Goal: Transaction & Acquisition: Download file/media

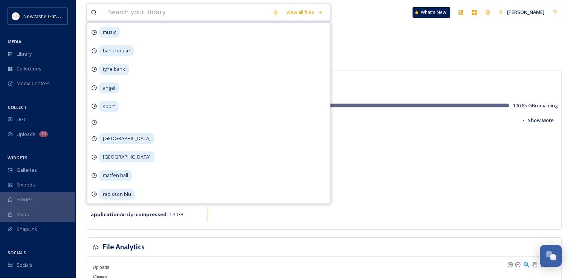
click at [132, 13] on input at bounding box center [186, 12] width 165 height 17
type input "pride"
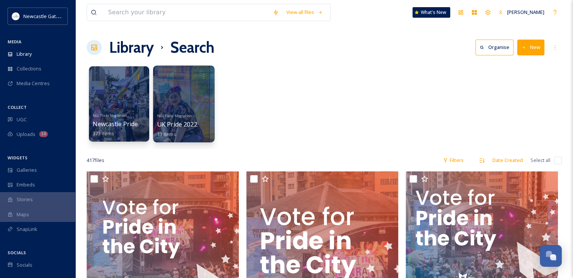
click at [178, 90] on div at bounding box center [183, 104] width 61 height 77
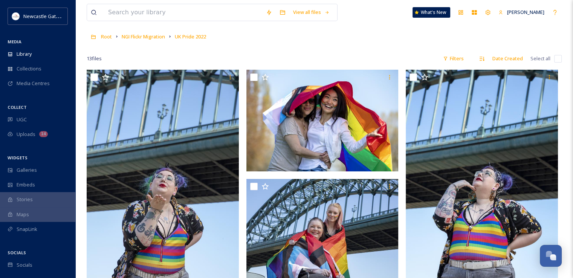
scroll to position [32, 0]
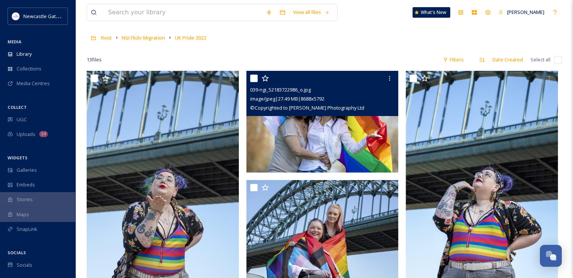
click at [347, 134] on img at bounding box center [323, 122] width 152 height 102
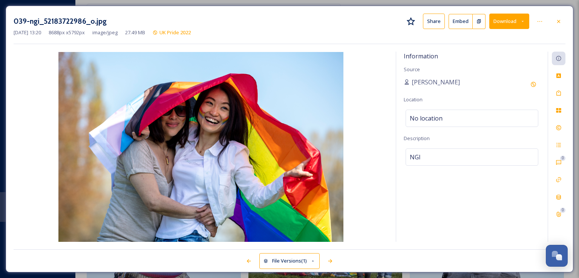
click at [507, 19] on button "Download" at bounding box center [509, 21] width 40 height 15
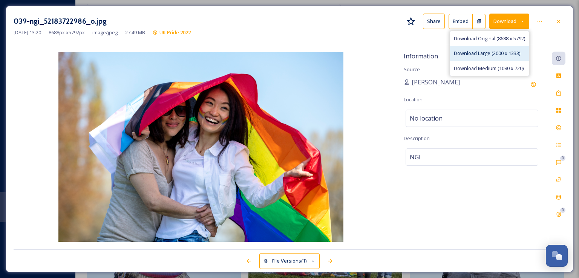
click at [503, 54] on span "Download Large (2000 x 1333)" at bounding box center [487, 53] width 66 height 7
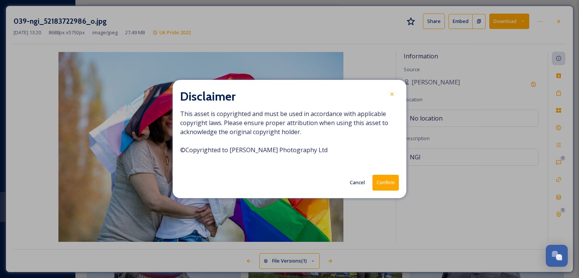
click at [389, 183] on button "Confirm" at bounding box center [386, 182] width 26 height 15
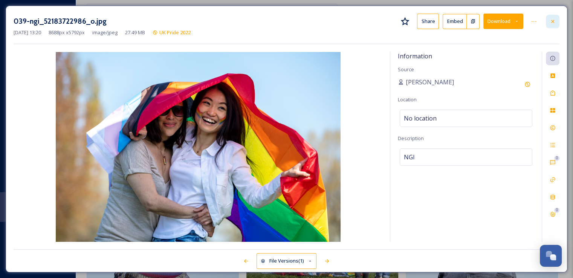
click at [557, 15] on div at bounding box center [553, 22] width 14 height 14
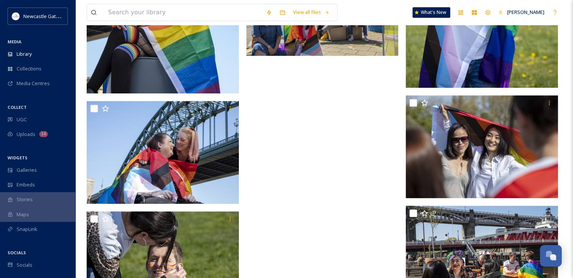
scroll to position [479, 0]
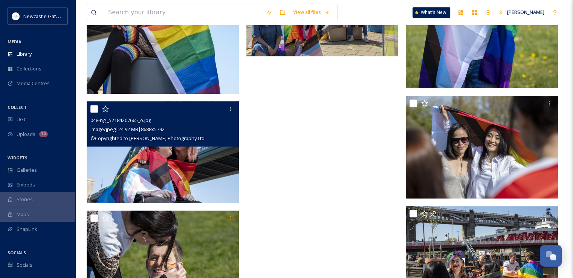
click at [178, 169] on img at bounding box center [163, 152] width 152 height 102
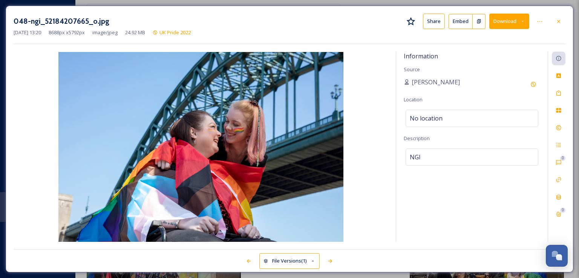
click at [505, 20] on button "Download" at bounding box center [509, 21] width 40 height 15
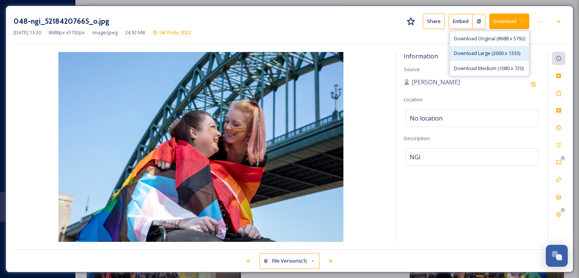
click at [494, 51] on span "Download Large (2000 x 1333)" at bounding box center [487, 53] width 66 height 7
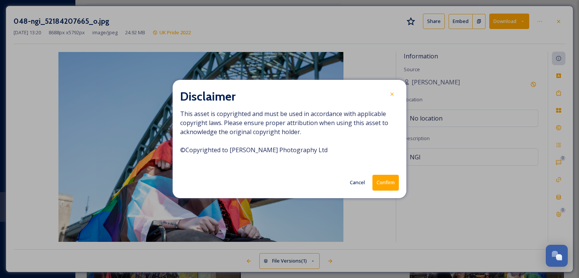
click at [379, 187] on button "Confirm" at bounding box center [386, 182] width 26 height 15
